Goal: Information Seeking & Learning: Learn about a topic

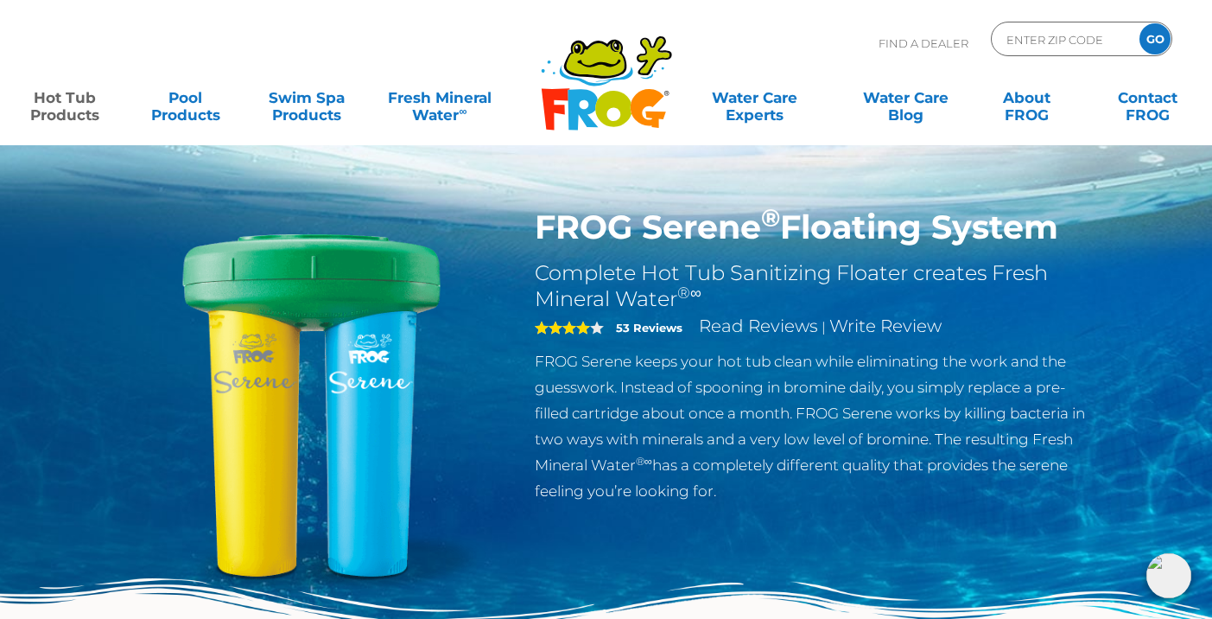
click at [67, 111] on link "Hot Tub Products" at bounding box center [64, 97] width 94 height 35
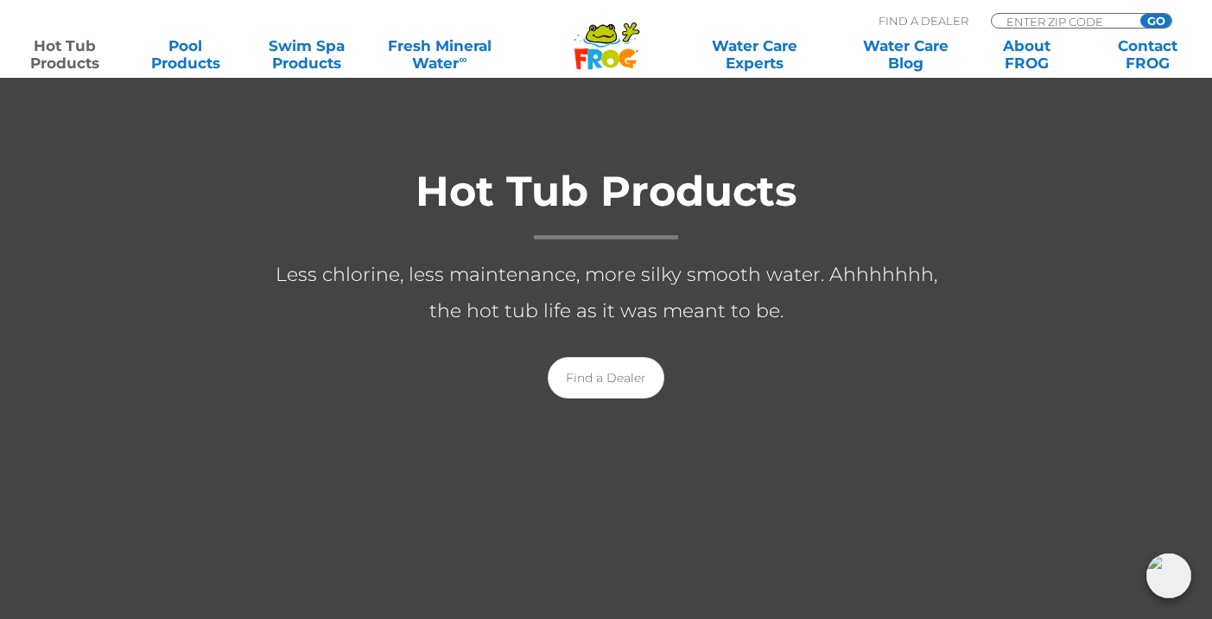
scroll to position [294, 0]
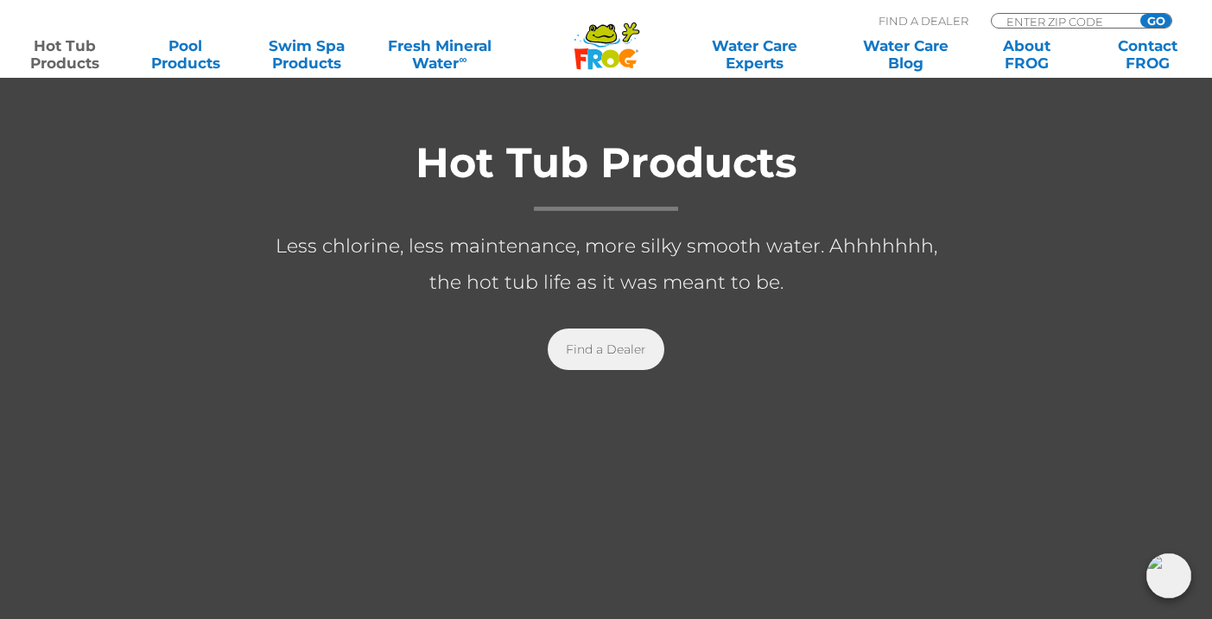
click at [642, 363] on link "Find a Dealer" at bounding box center [606, 348] width 117 height 41
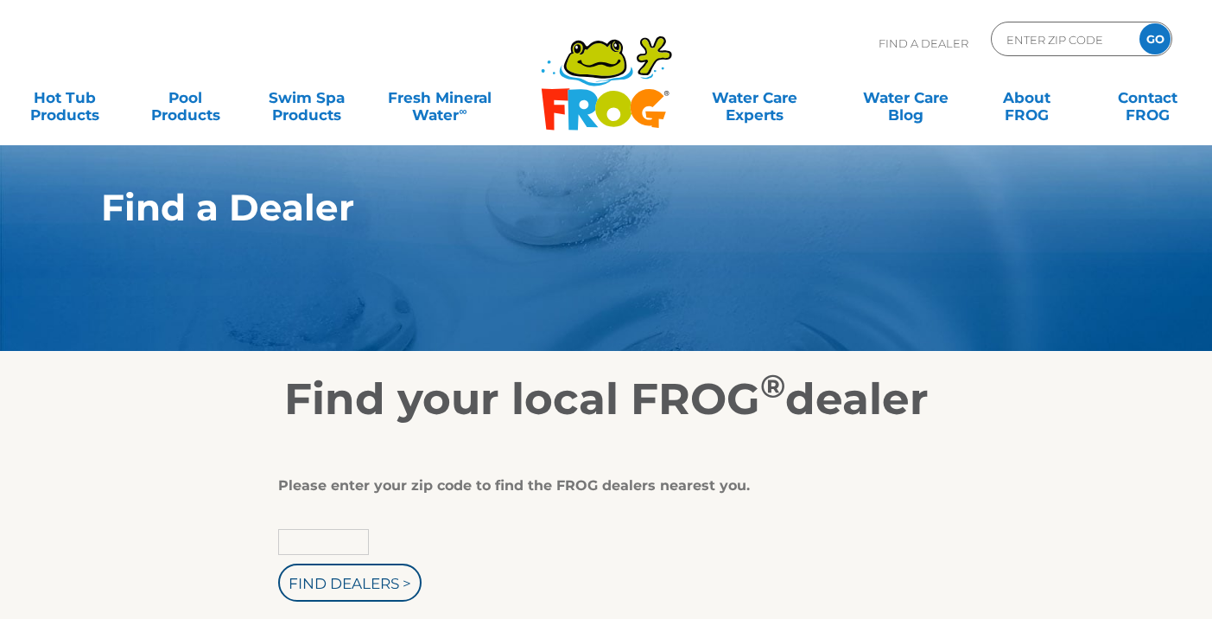
click at [340, 546] on input "text" at bounding box center [323, 542] width 91 height 26
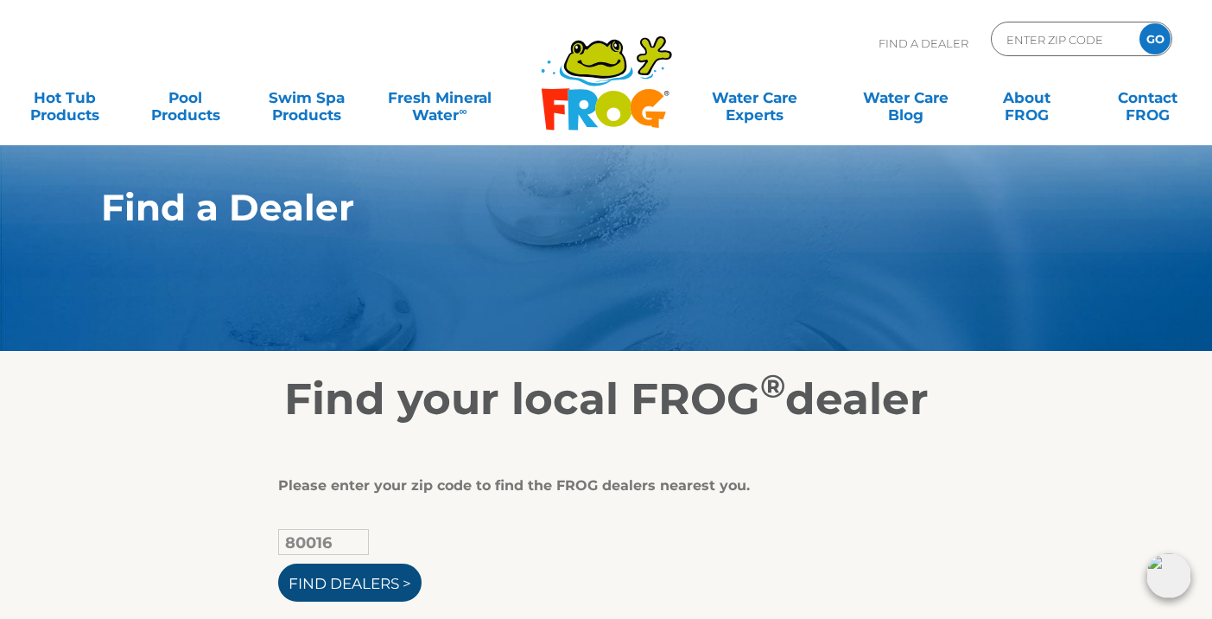
type input "80016"
click at [365, 584] on input "Find Dealers >" at bounding box center [349, 582] width 143 height 38
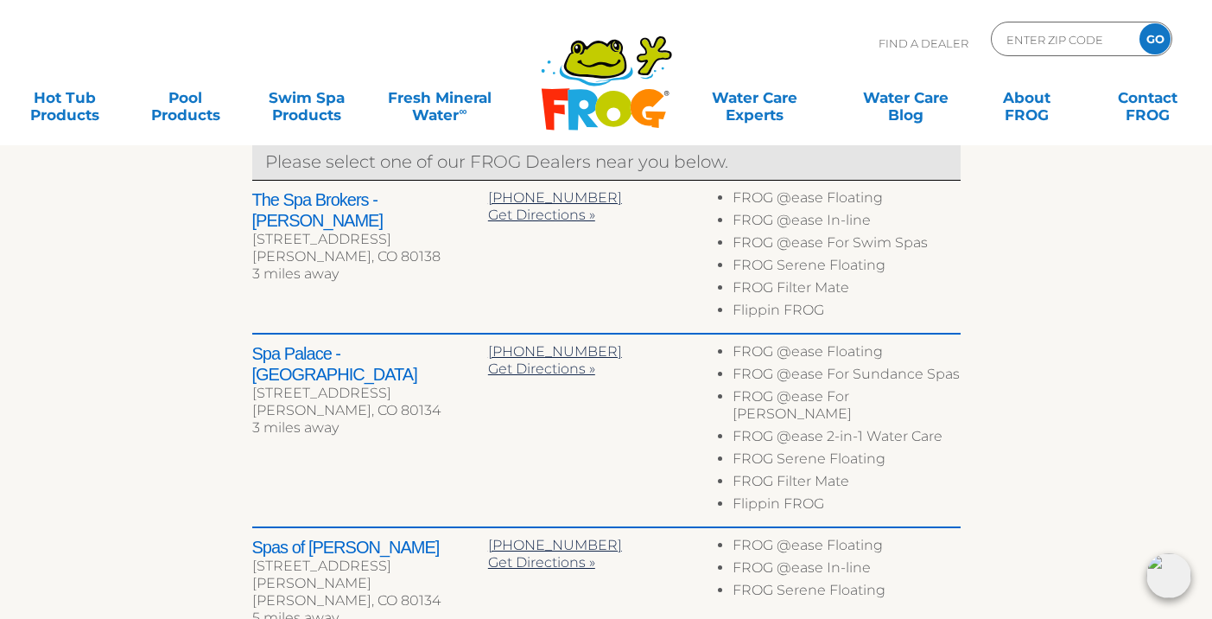
scroll to position [49, 0]
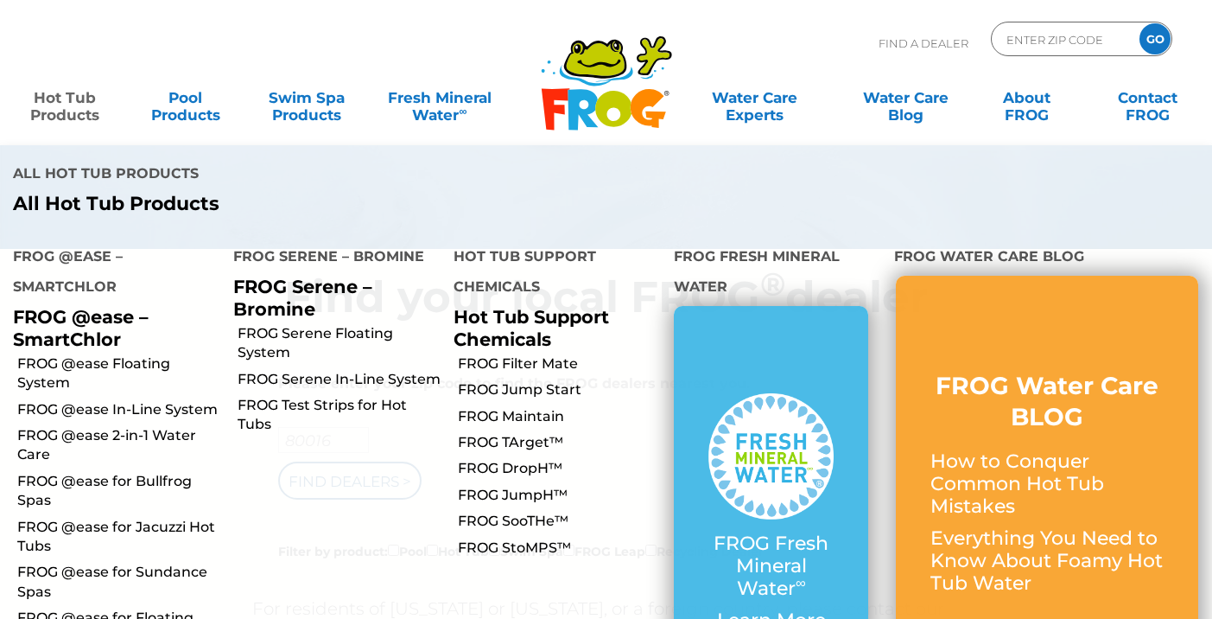
click at [71, 103] on link "Hot Tub Products" at bounding box center [64, 97] width 94 height 35
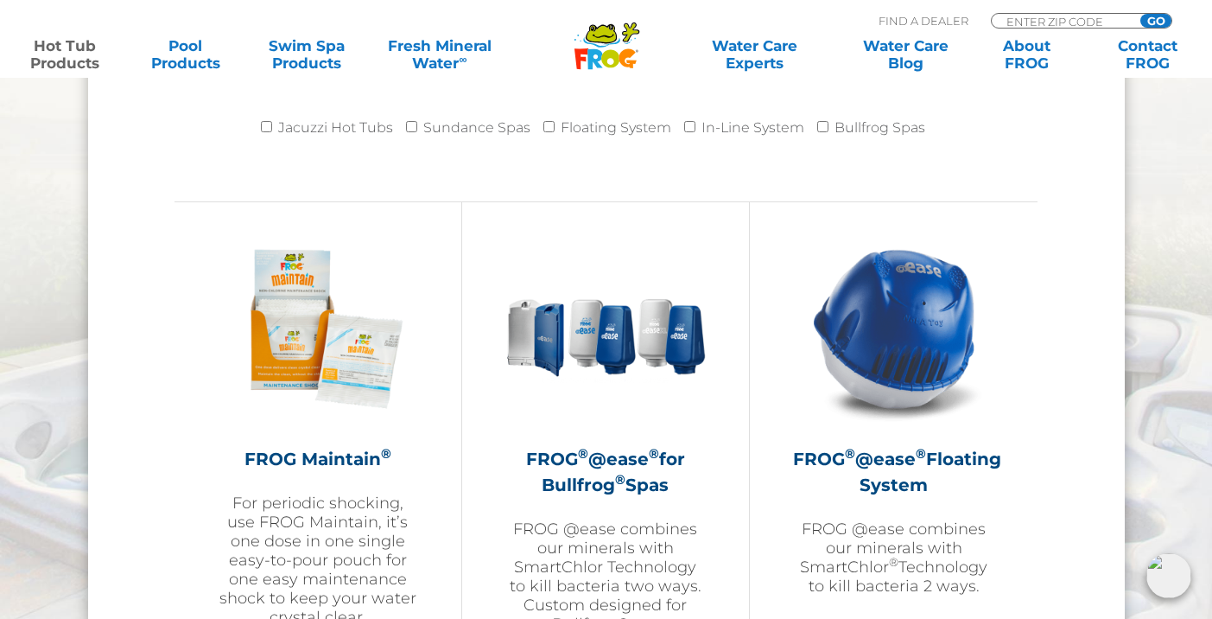
scroll to position [1990, 0]
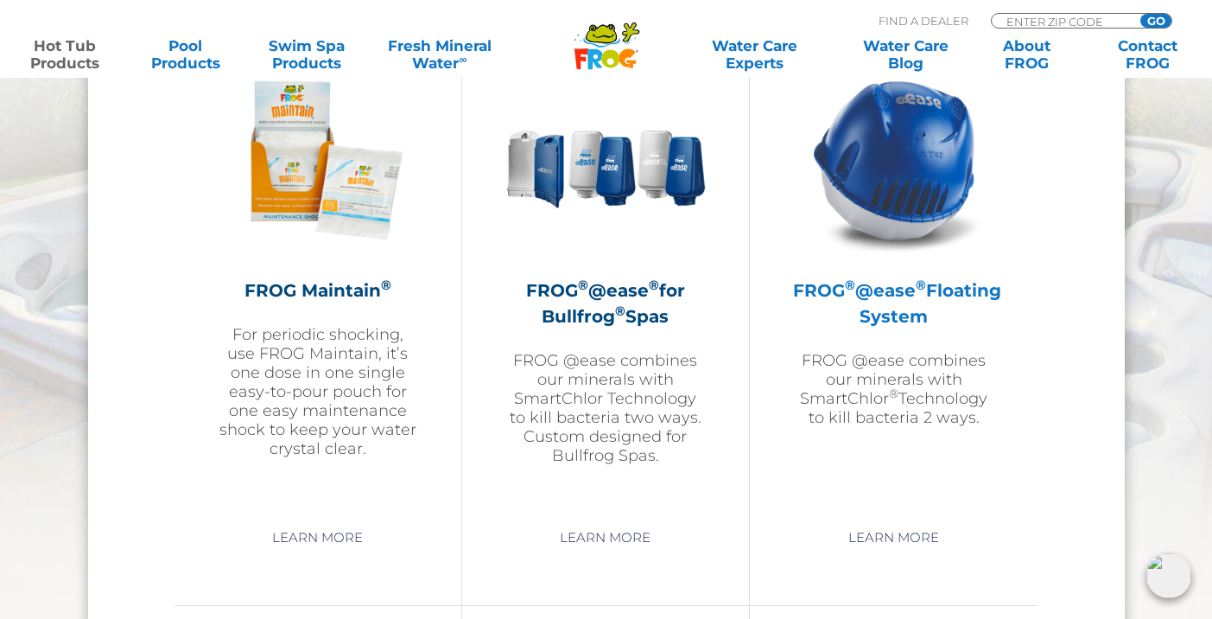
click at [909, 286] on h2 "FROG ® @ease ® Floating System" at bounding box center [893, 303] width 201 height 52
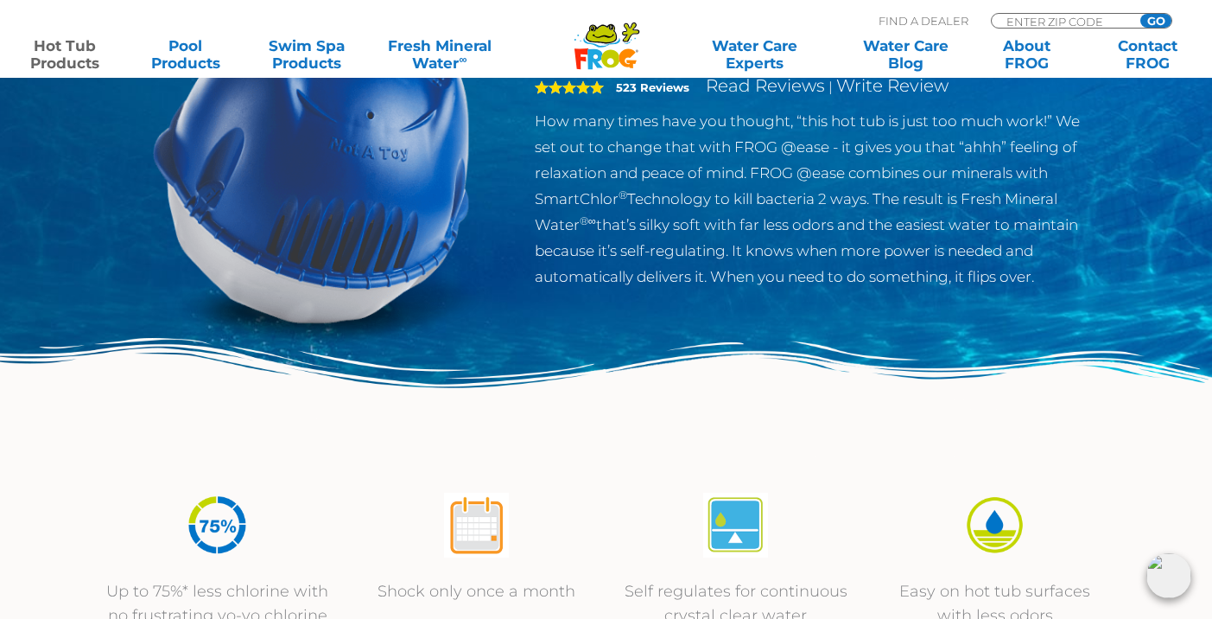
scroll to position [243, 0]
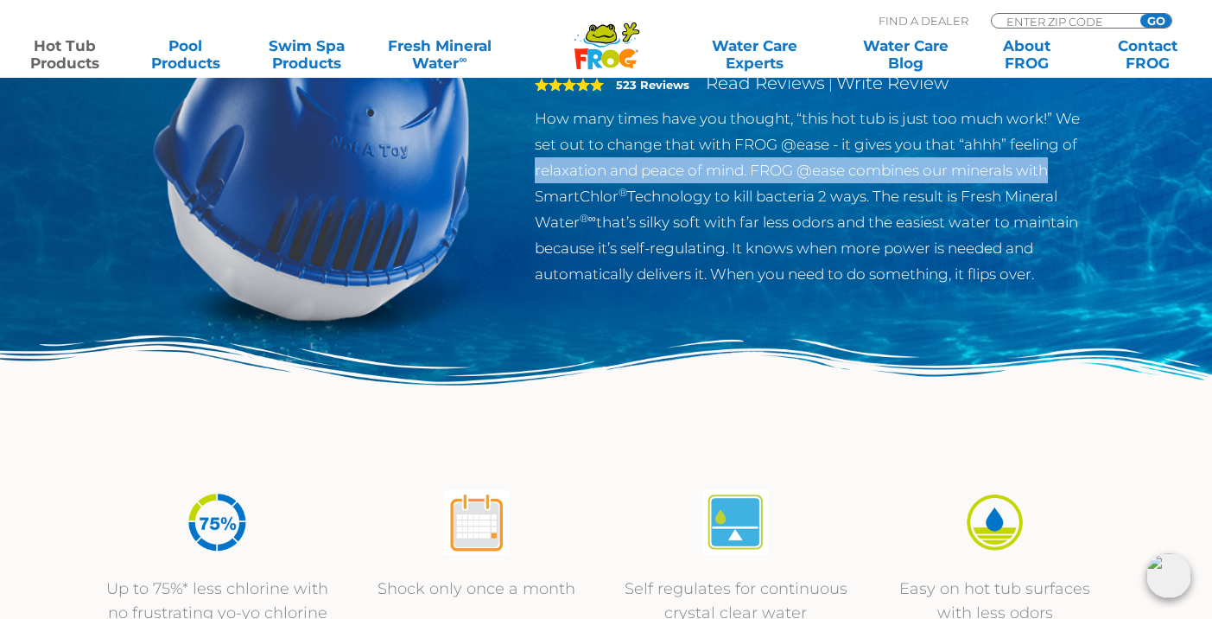
click at [1211, 160] on div "FROG ® @ease ® Floating System Quick and easy Hot Tub Sanitizer with minerals a…" at bounding box center [606, 112] width 1212 height 711
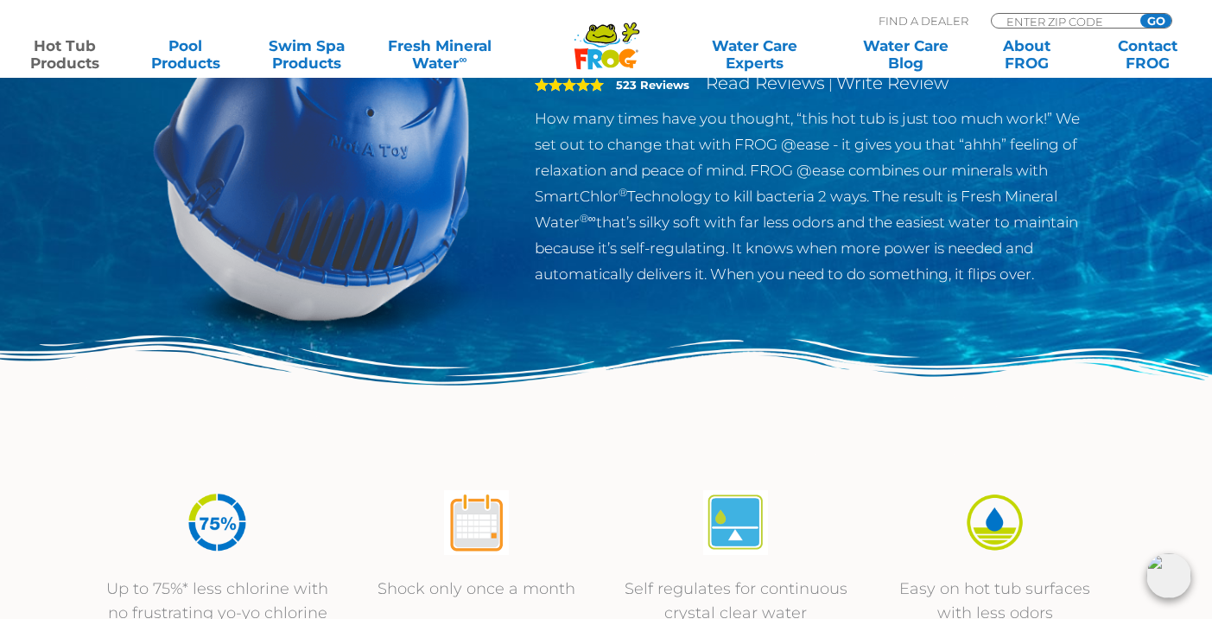
click at [1173, 173] on div "FROG ® @ease ® Floating System Quick and easy Hot Tub Sanitizer with minerals a…" at bounding box center [606, 112] width 1212 height 711
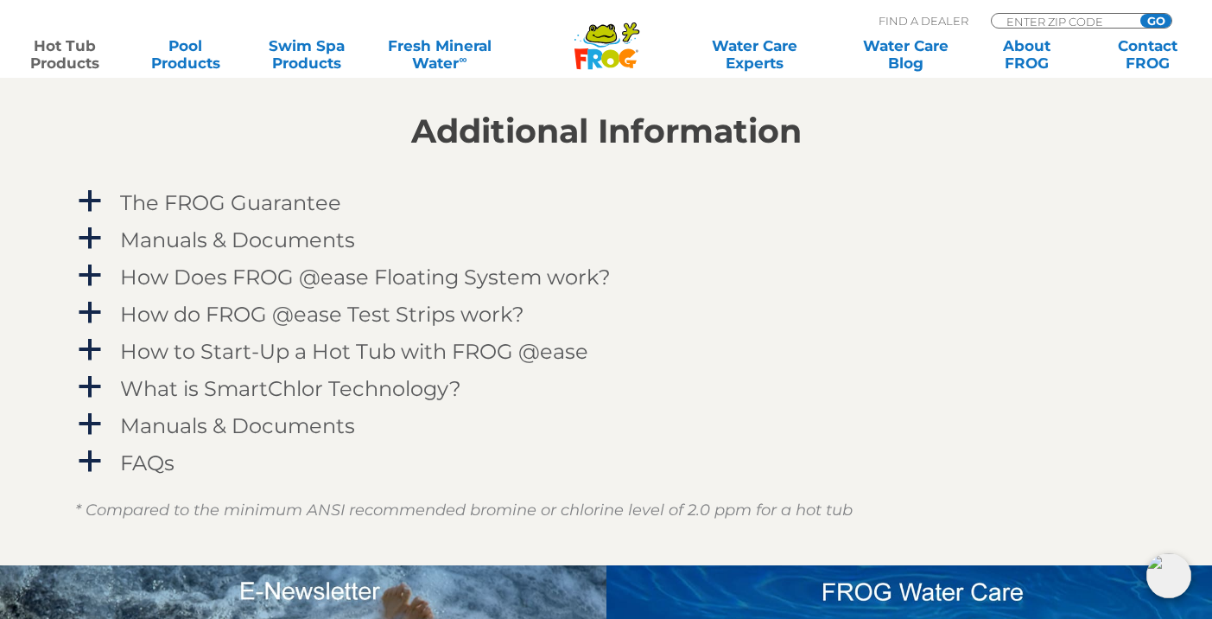
scroll to position [1721, 0]
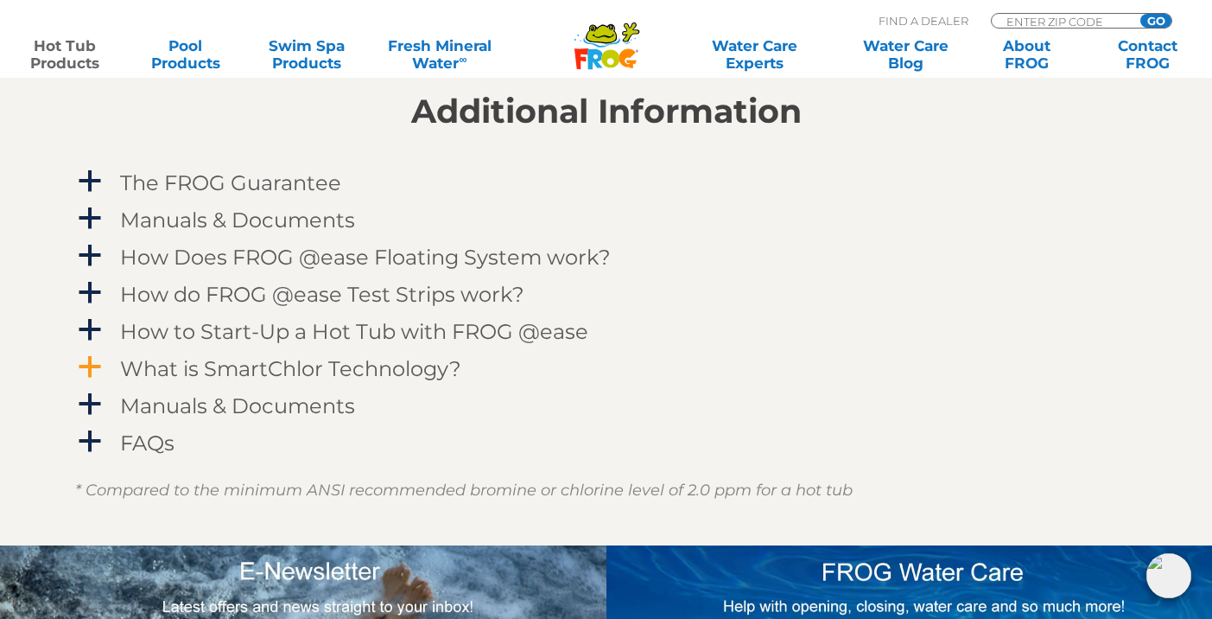
click at [111, 361] on link "a What is SmartChlor Technology?" at bounding box center [606, 369] width 1063 height 32
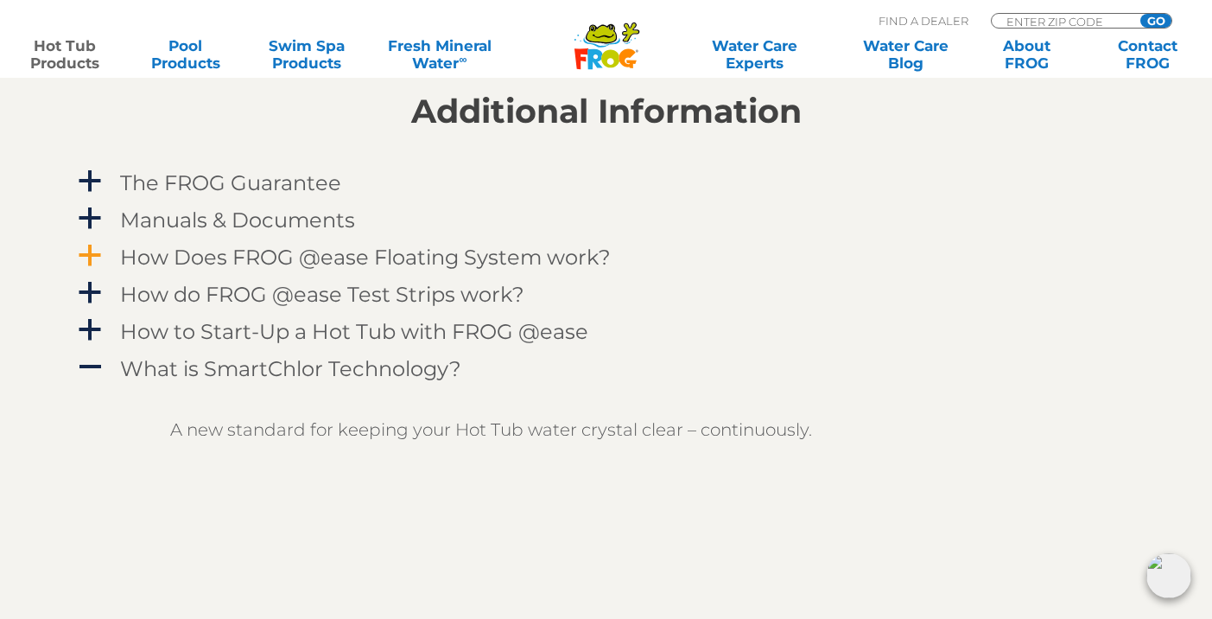
click at [83, 262] on span "a" at bounding box center [90, 256] width 26 height 26
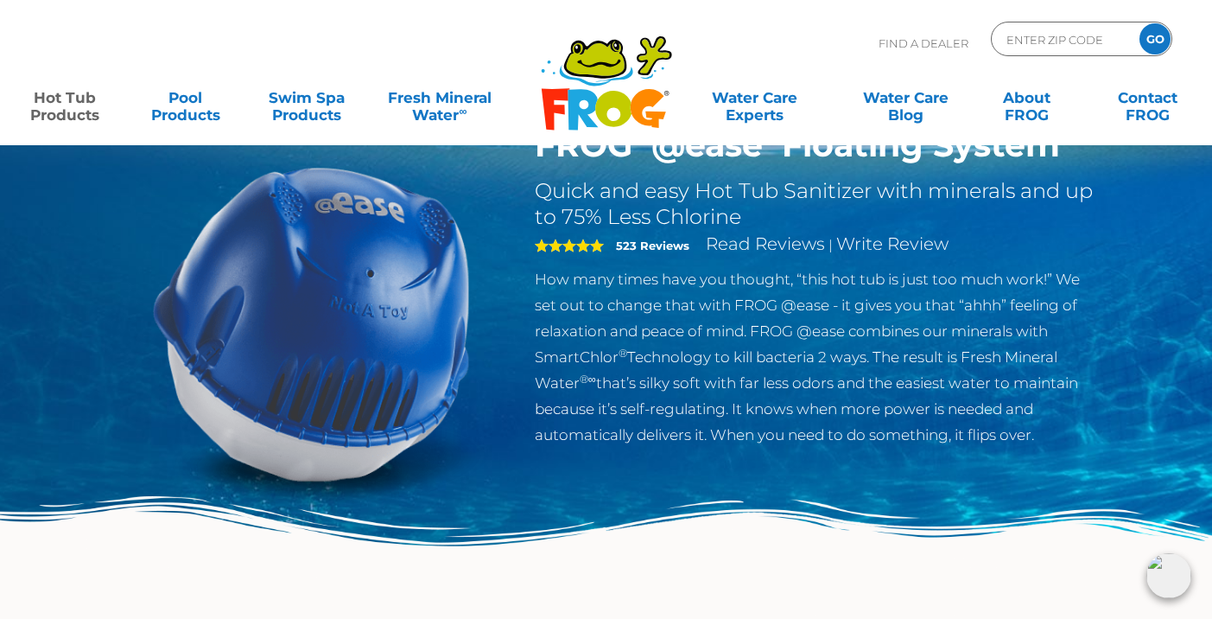
scroll to position [0, 0]
